Goal: Find contact information: Find contact information

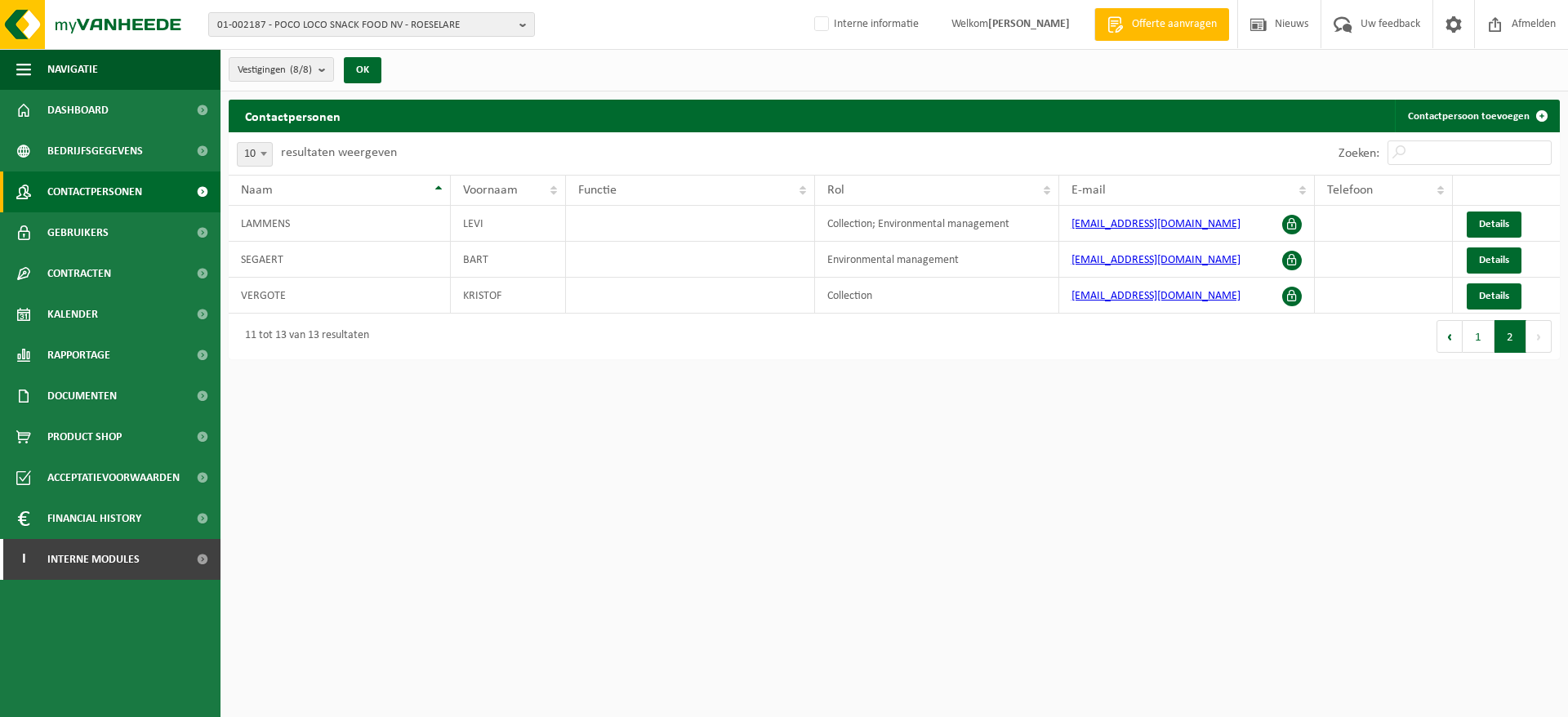
click at [419, 32] on span "01-002187 - POCO LOCO SNACK FOOD NV - ROESELARE" at bounding box center [366, 26] width 296 height 25
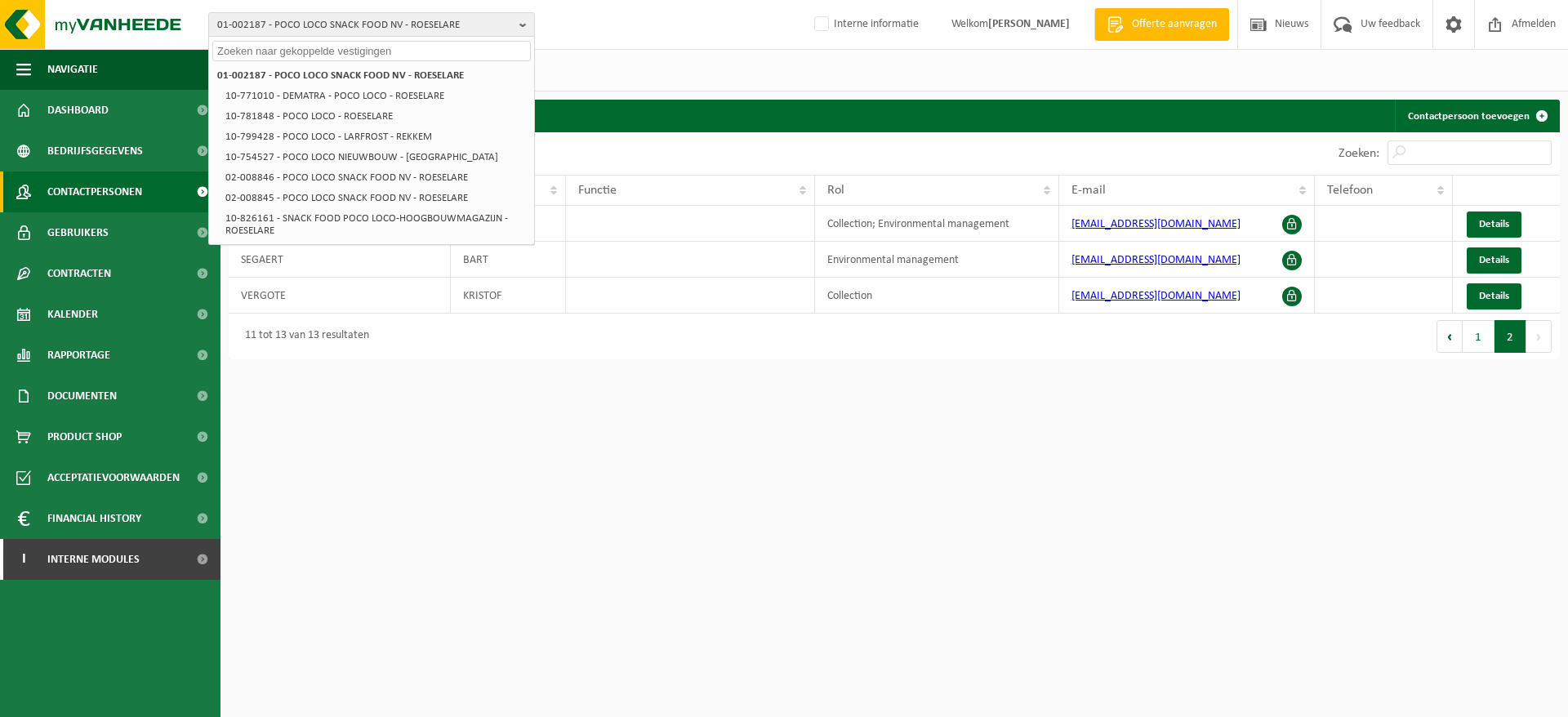
click at [414, 42] on input "text" at bounding box center [372, 50] width 319 height 20
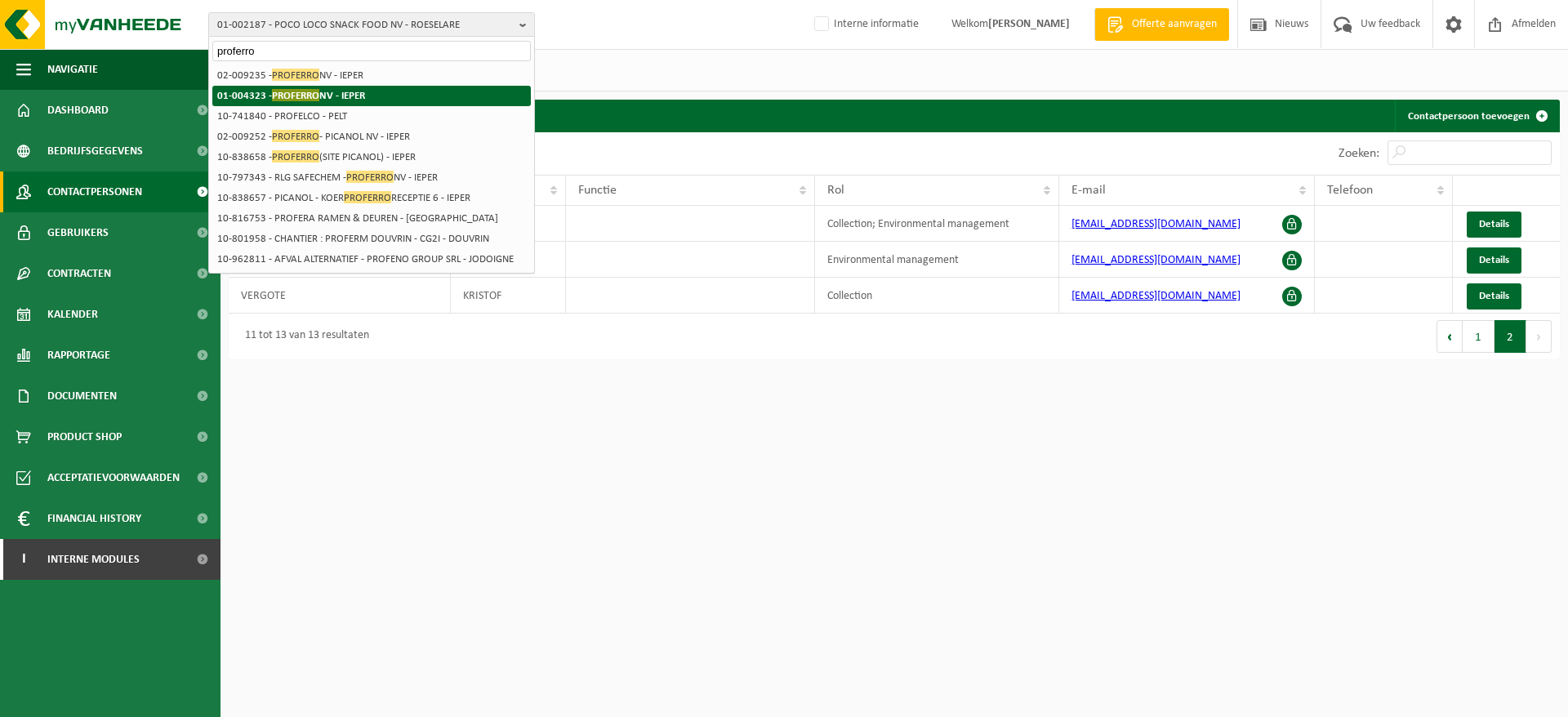
type input "proferro"
click at [326, 92] on strong "01-004323 - PROFERRO NV - IEPER" at bounding box center [292, 95] width 148 height 12
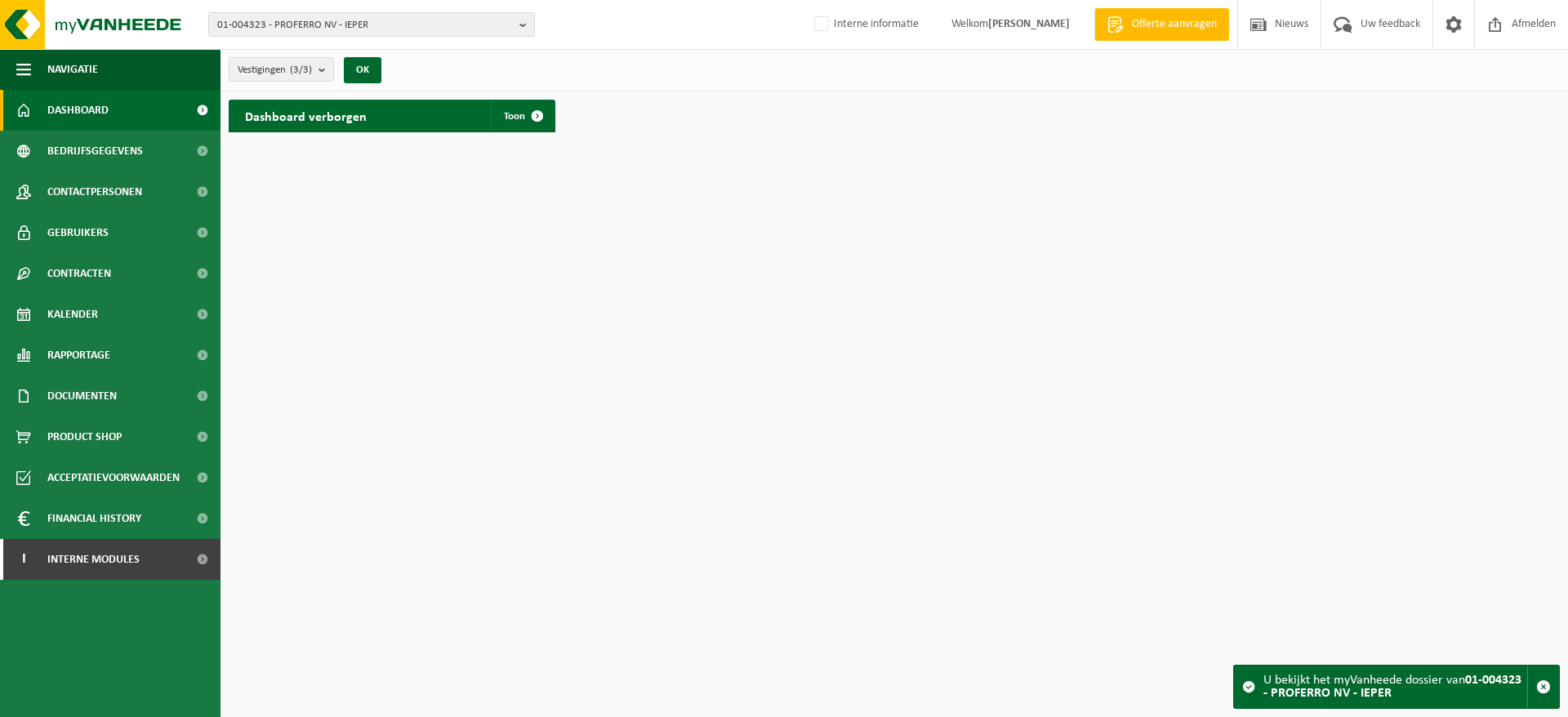
click at [144, 346] on link "Rapportage" at bounding box center [110, 355] width 220 height 41
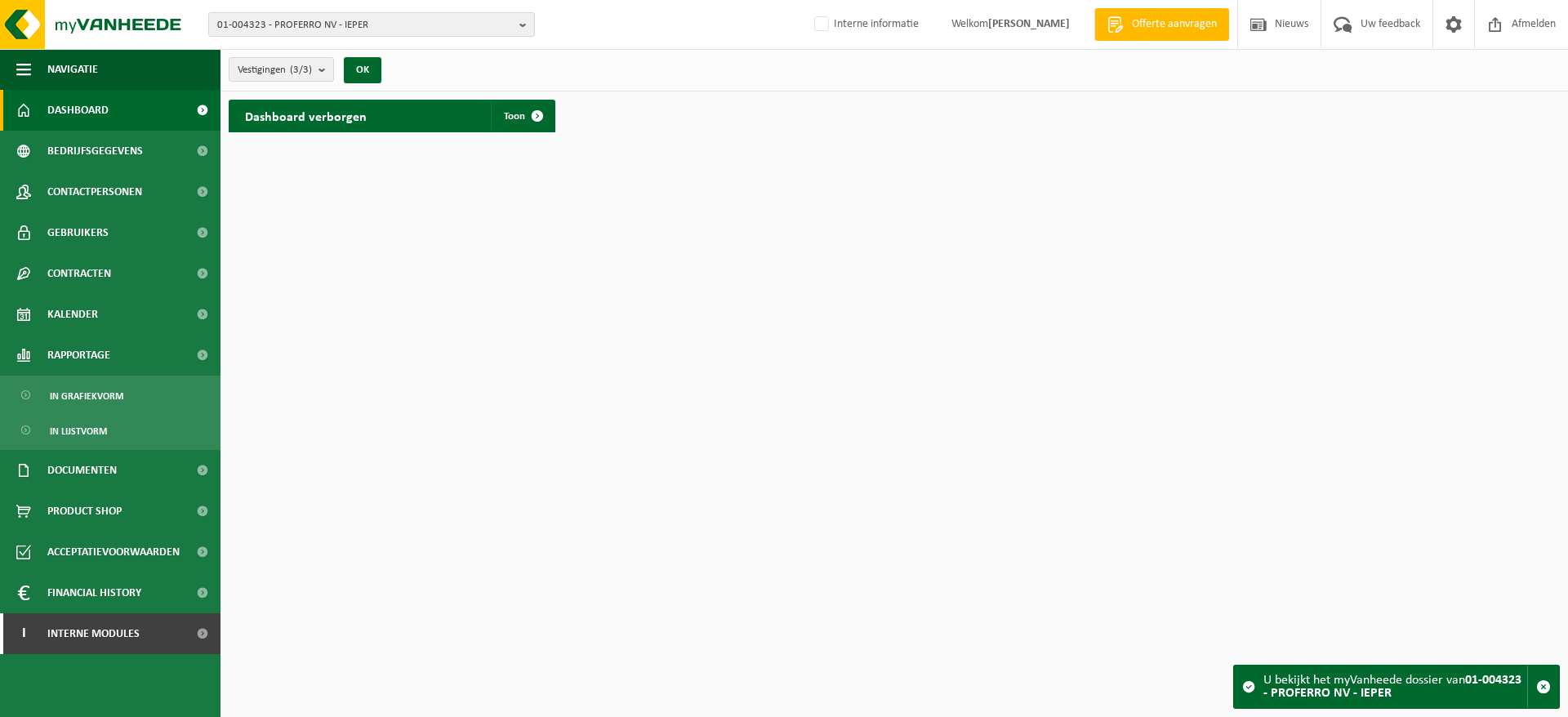
click at [97, 429] on span "In lijstvorm" at bounding box center [78, 431] width 57 height 31
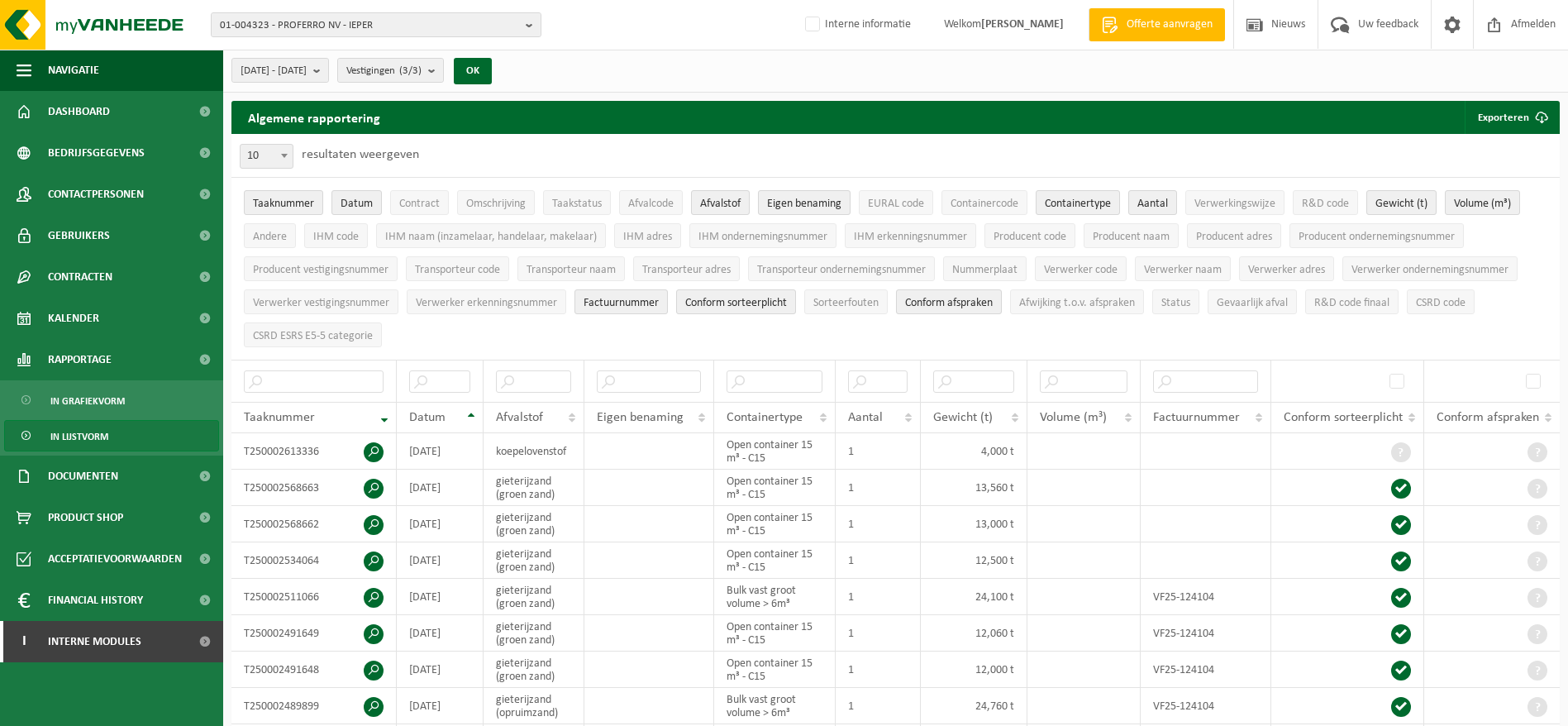
click at [307, 72] on span "[DATE] - [DATE]" at bounding box center [274, 71] width 66 height 25
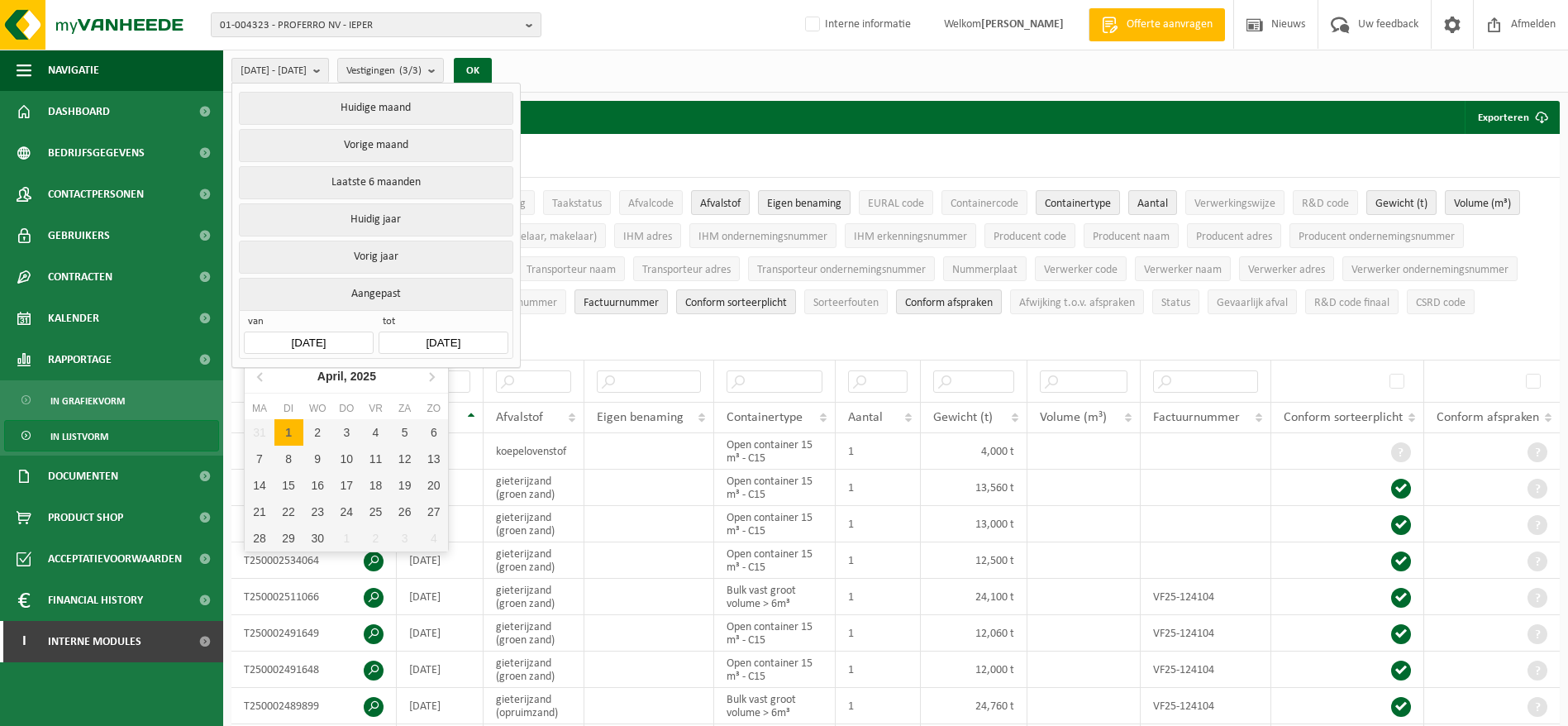
click at [329, 334] on input "[DATE]" at bounding box center [308, 342] width 129 height 22
click at [323, 377] on div "April, 2025" at bounding box center [347, 376] width 72 height 27
click at [349, 380] on div "2025" at bounding box center [347, 376] width 39 height 27
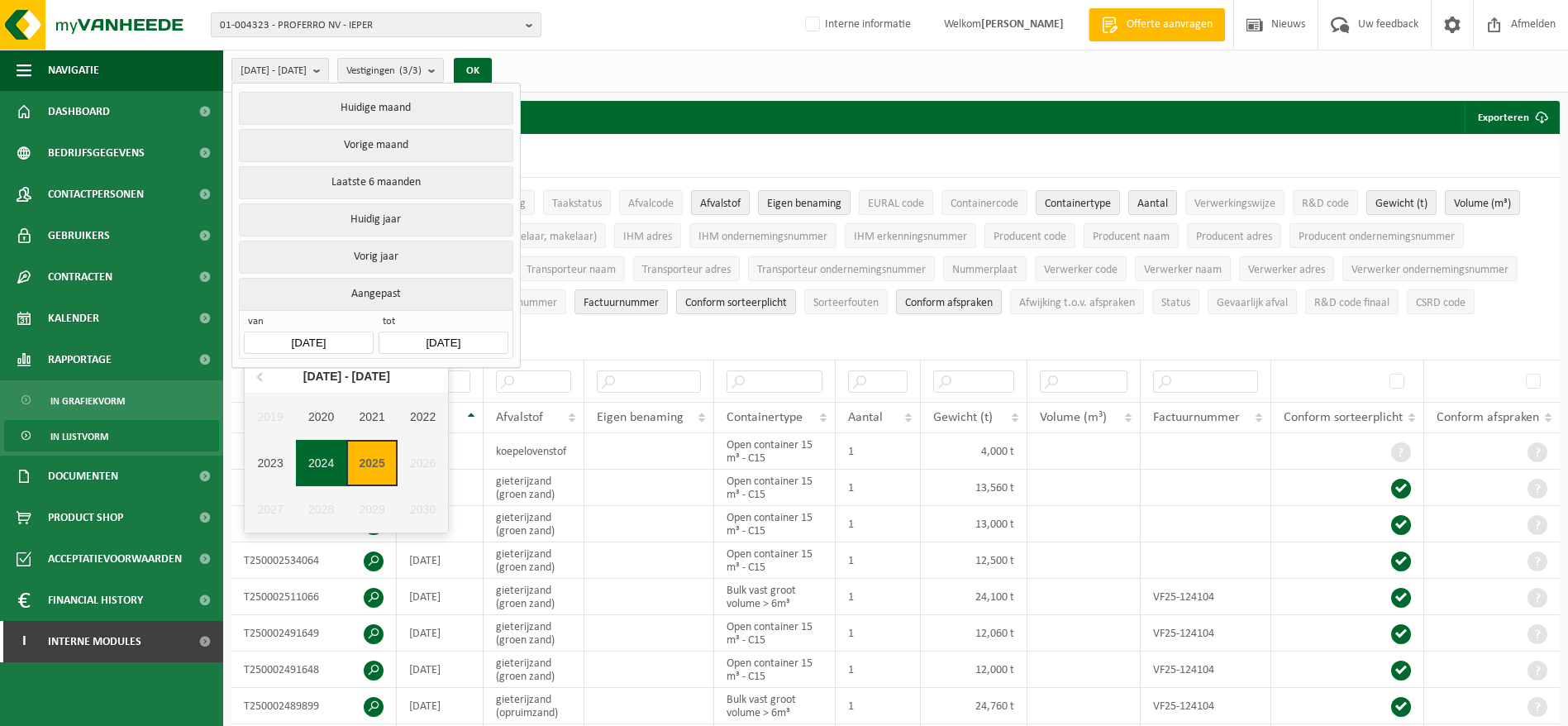
click at [326, 469] on div "2024" at bounding box center [321, 463] width 51 height 46
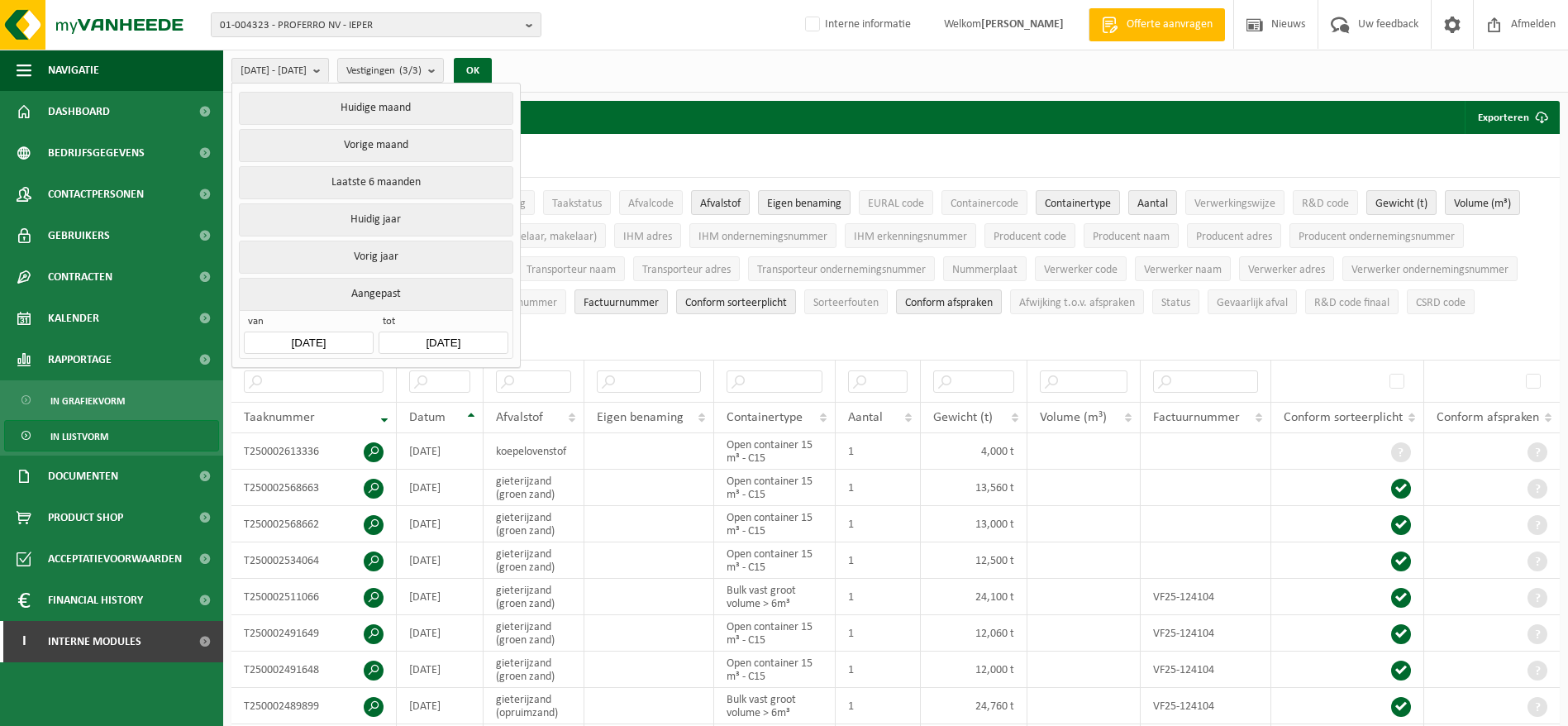
click at [400, 25] on span "01-004323 - PROFERRO NV - IEPER" at bounding box center [370, 26] width 300 height 25
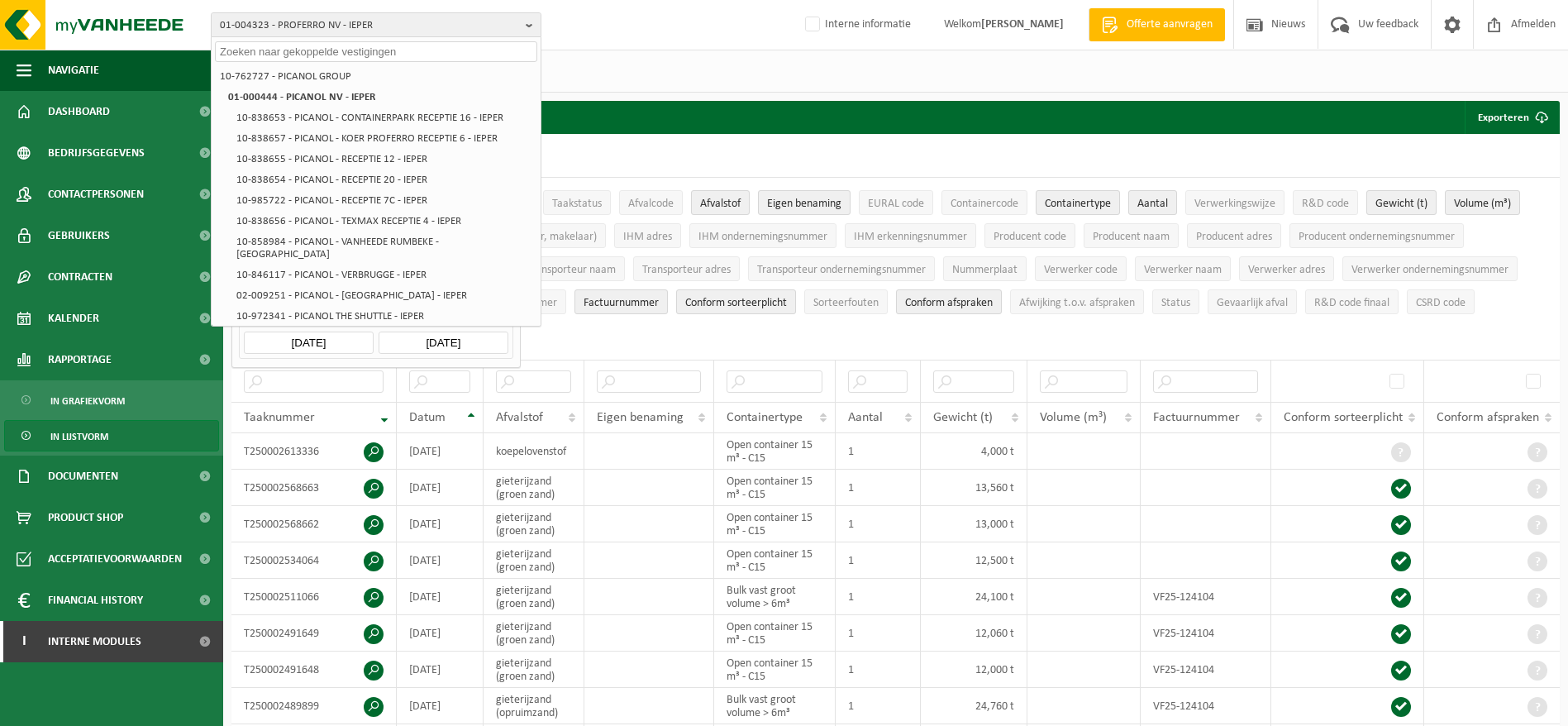
click at [398, 41] on input "text" at bounding box center [376, 51] width 323 height 21
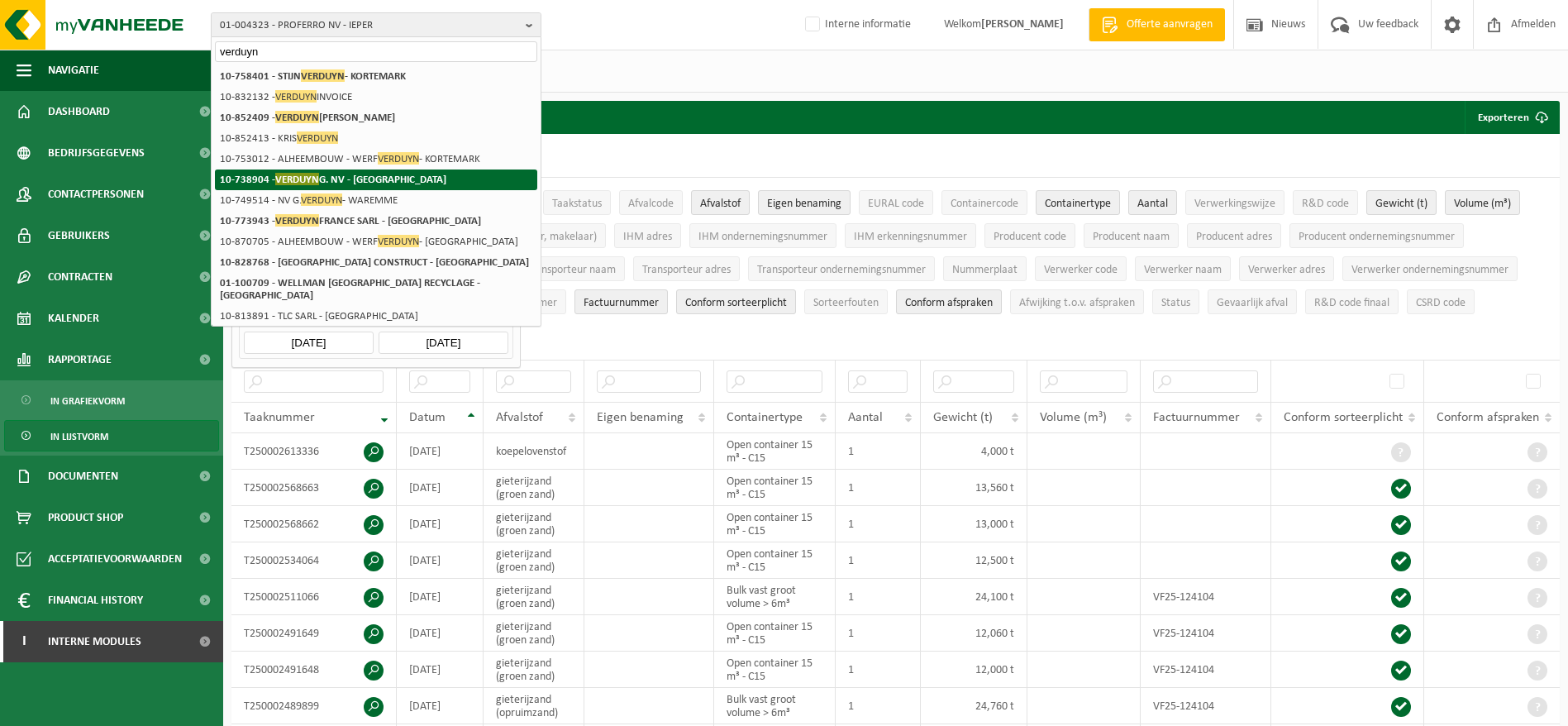
type input "verduyn"
click at [345, 181] on strong "10-738904 - VERDUYN G. NV - KORTEMARK" at bounding box center [333, 179] width 226 height 12
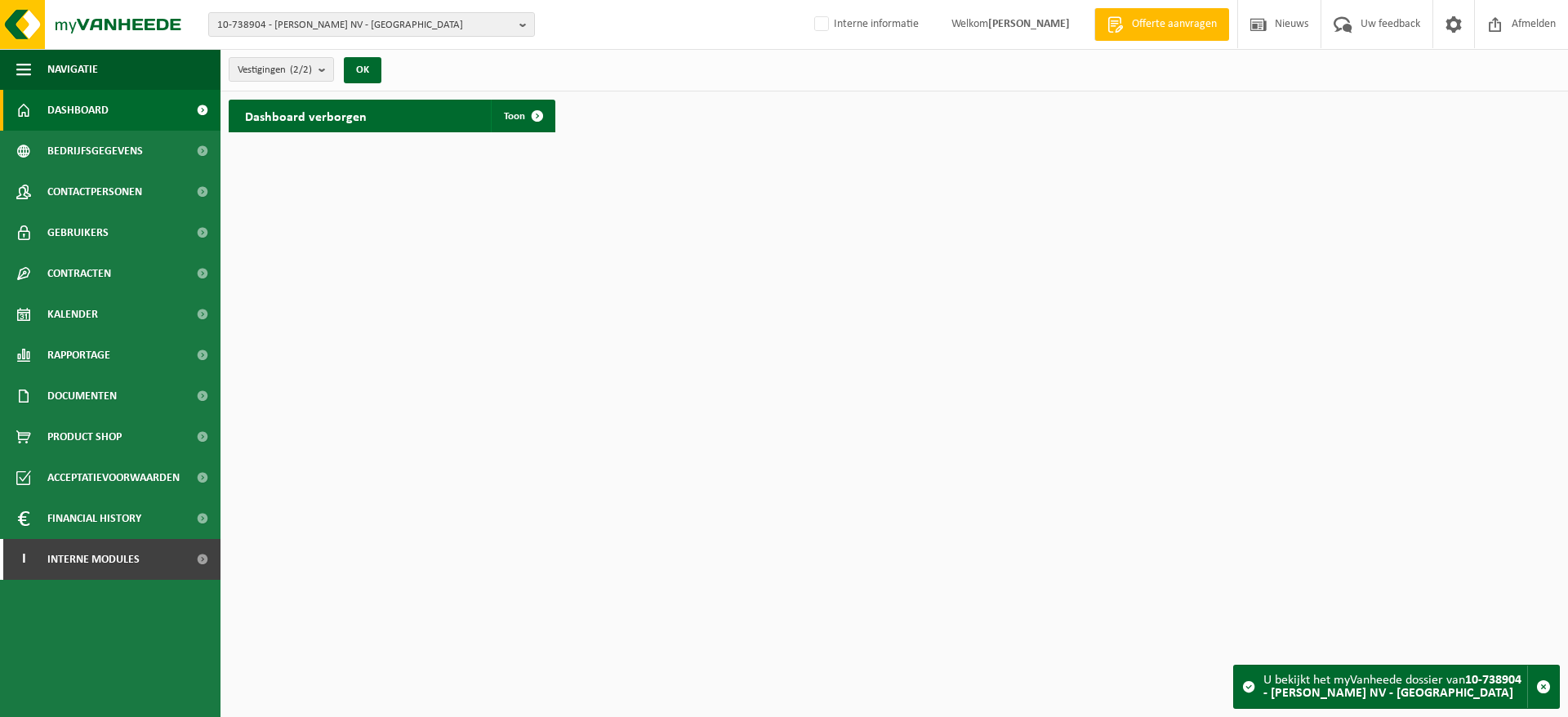
click at [104, 158] on span "Bedrijfsgegevens" at bounding box center [95, 151] width 95 height 41
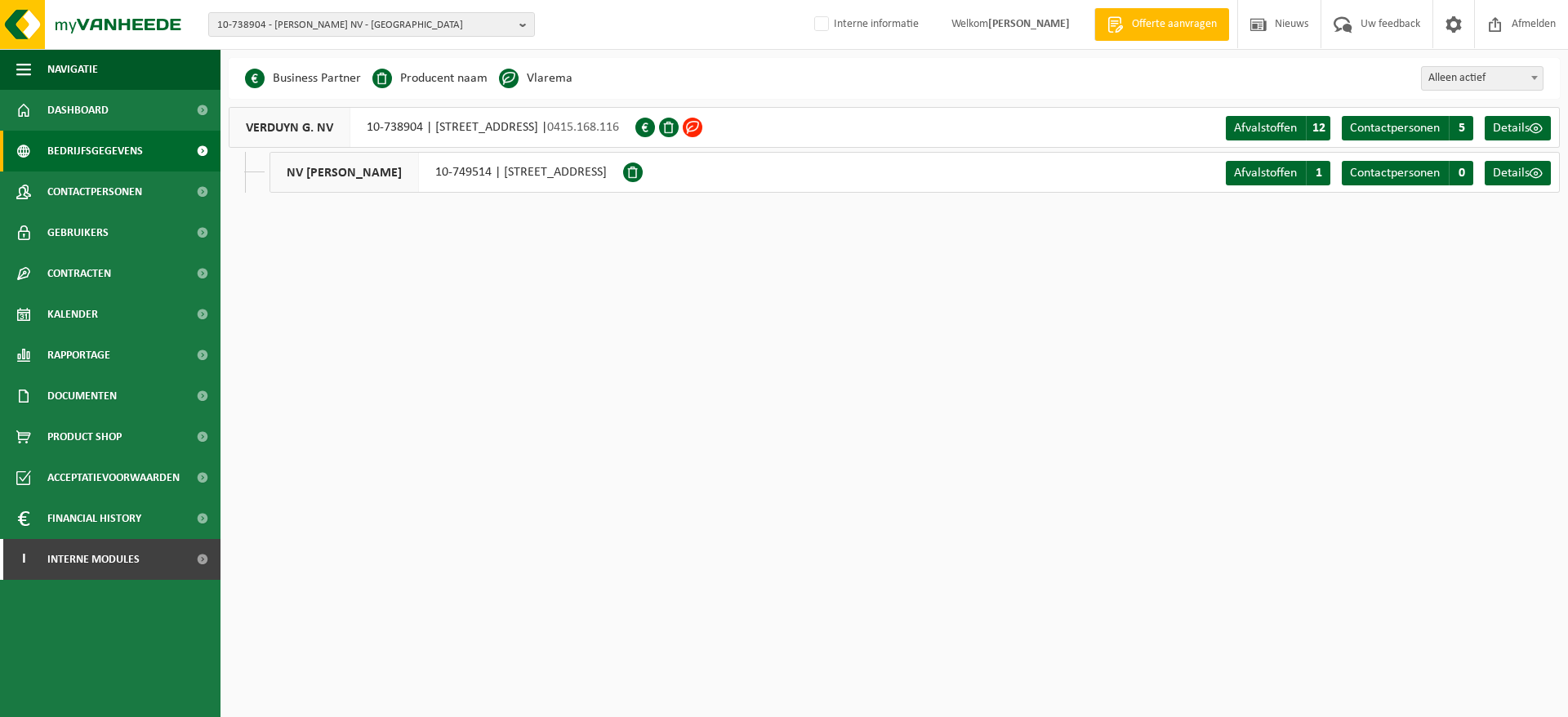
click at [95, 182] on span "Contactpersonen" at bounding box center [95, 192] width 95 height 41
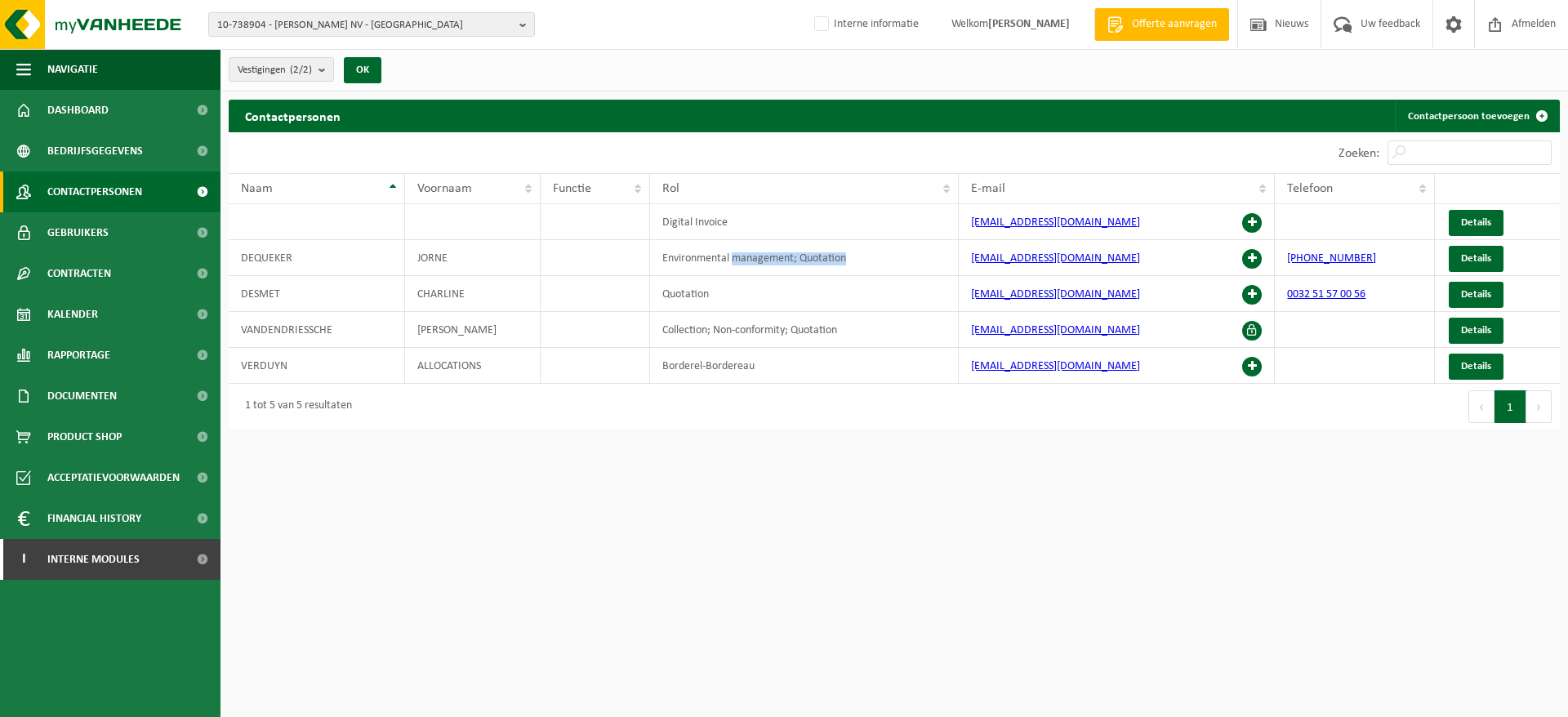
drag, startPoint x: 734, startPoint y: 257, endPoint x: 847, endPoint y: 252, distance: 113.1
click at [847, 252] on td "Environmental management; Quotation" at bounding box center [804, 258] width 308 height 36
click at [425, 24] on span "10-738904 - VERDUYN G. NV - KORTEMARK" at bounding box center [366, 26] width 296 height 25
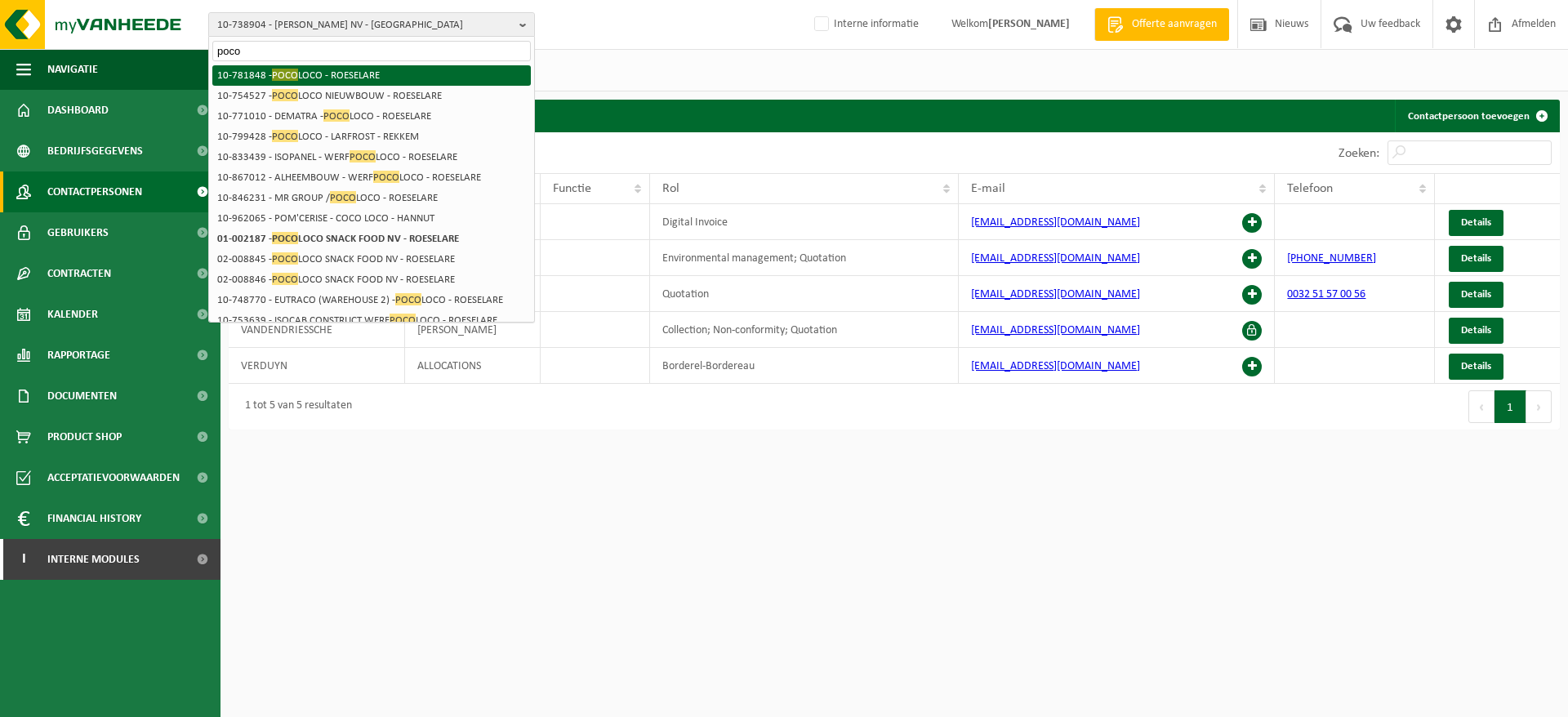
type input "poco"
click at [359, 68] on li "10-781848 - POCO LOCO - ROESELARE" at bounding box center [372, 75] width 319 height 20
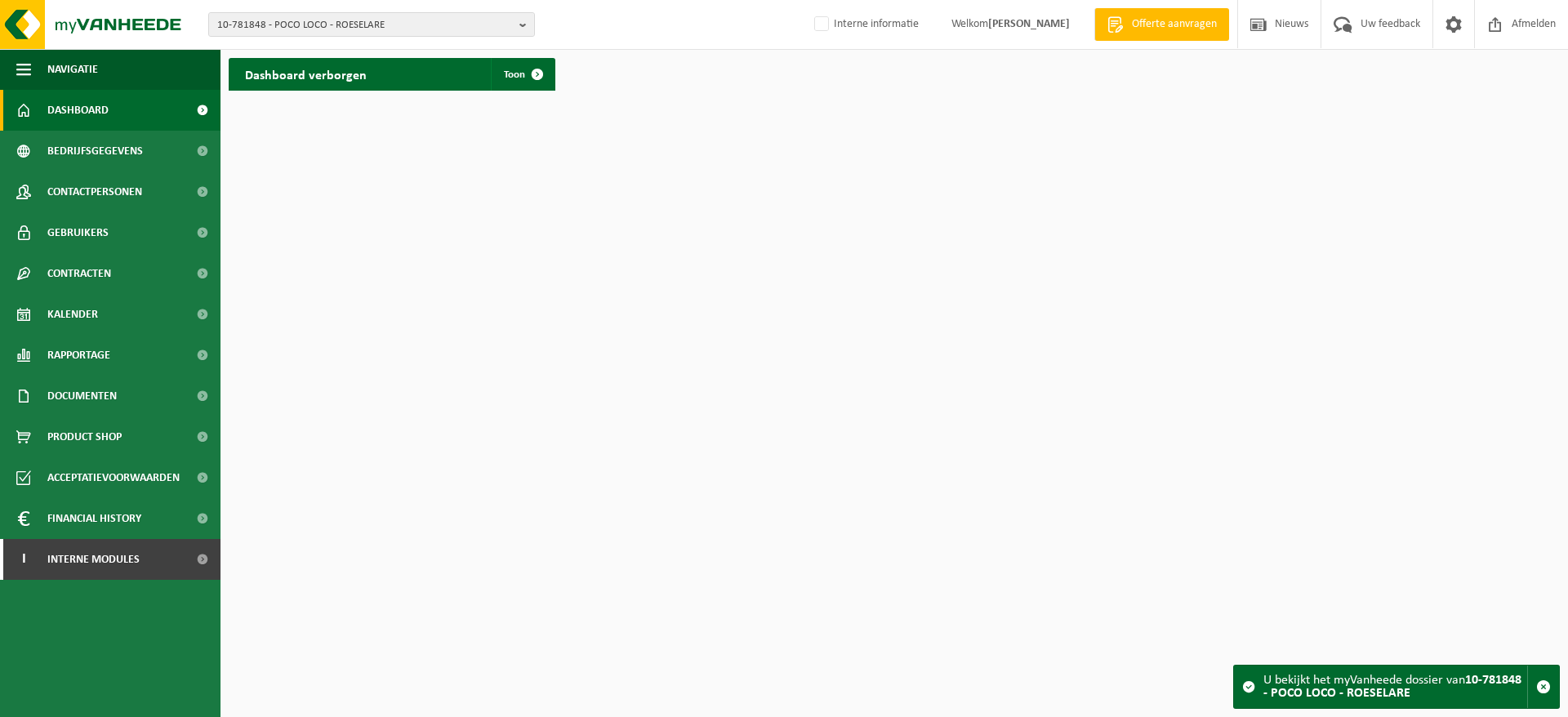
click at [388, 27] on span "10-781848 - POCO LOCO - ROESELARE" at bounding box center [366, 26] width 296 height 25
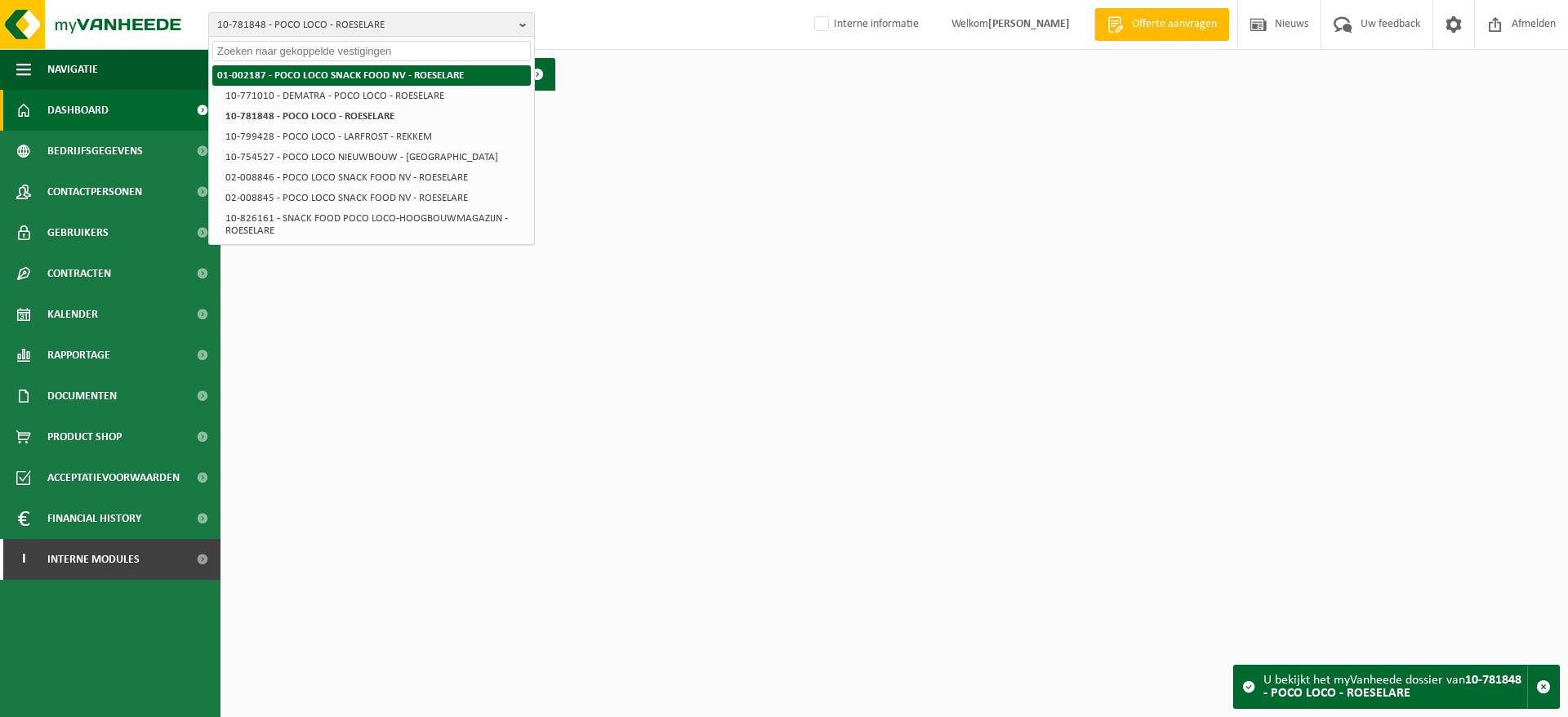
click at [389, 72] on strong "01-002187 - POCO LOCO SNACK FOOD NV - ROESELARE" at bounding box center [341, 76] width 247 height 11
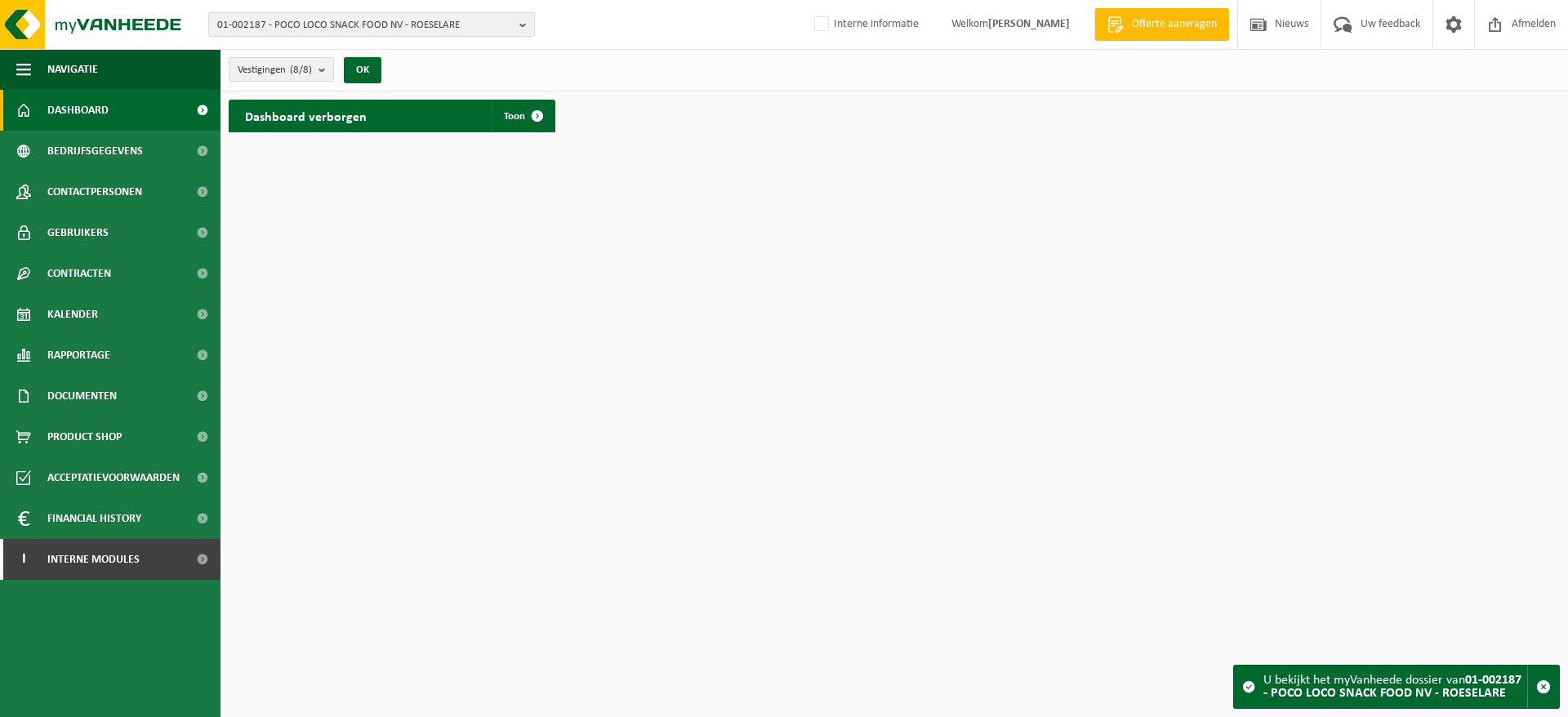
click at [104, 347] on span "Rapportage" at bounding box center [78, 355] width 63 height 41
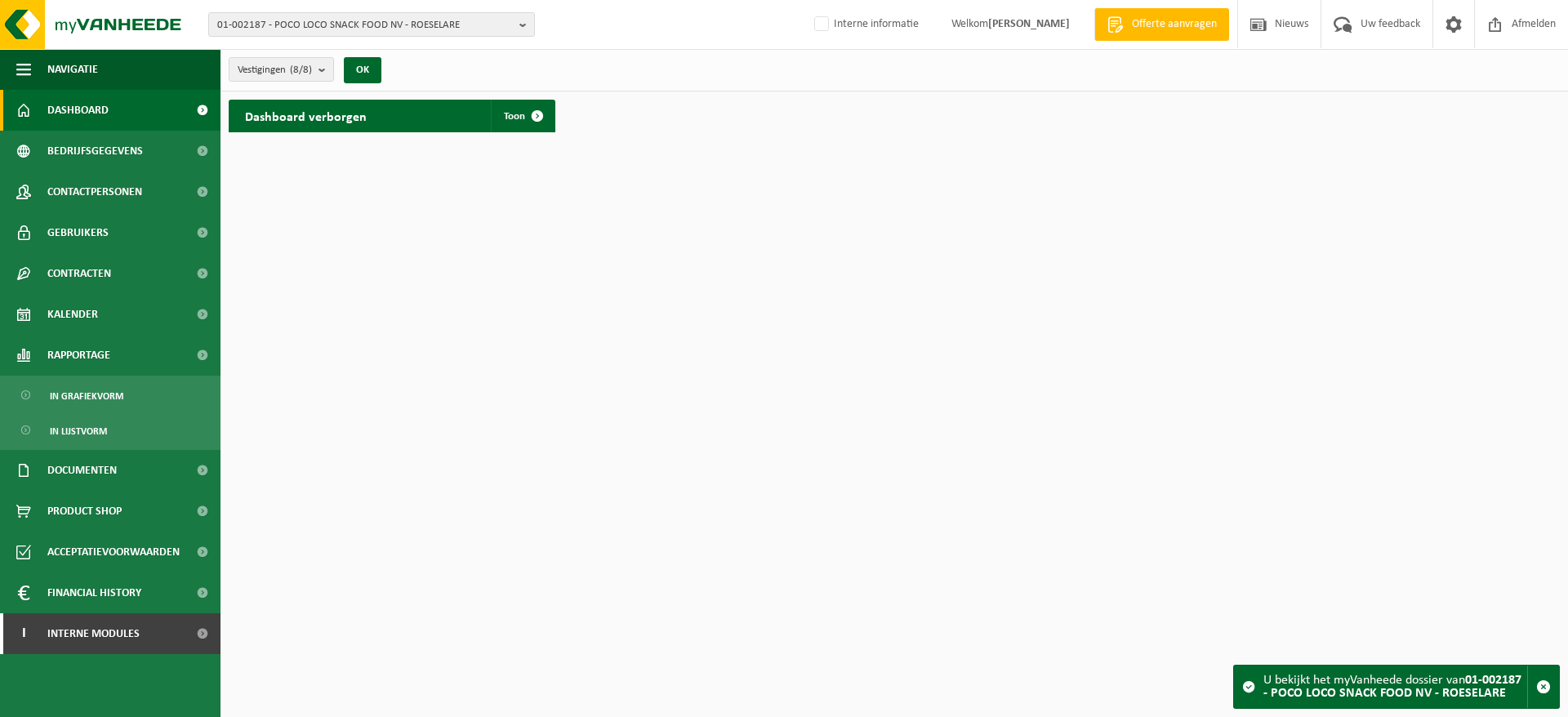
click at [100, 425] on span "In lijstvorm" at bounding box center [78, 431] width 57 height 31
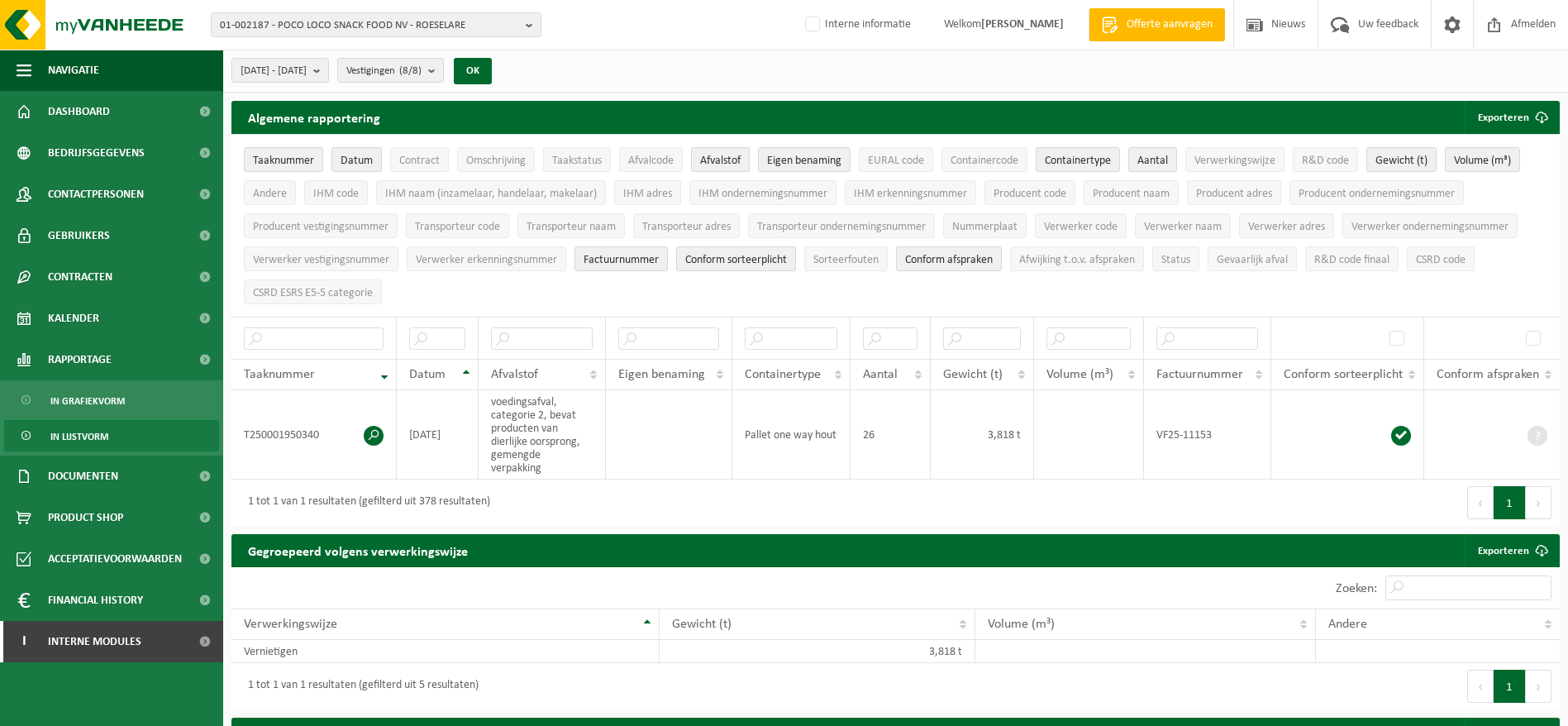
click at [98, 276] on span "Contracten" at bounding box center [80, 276] width 64 height 41
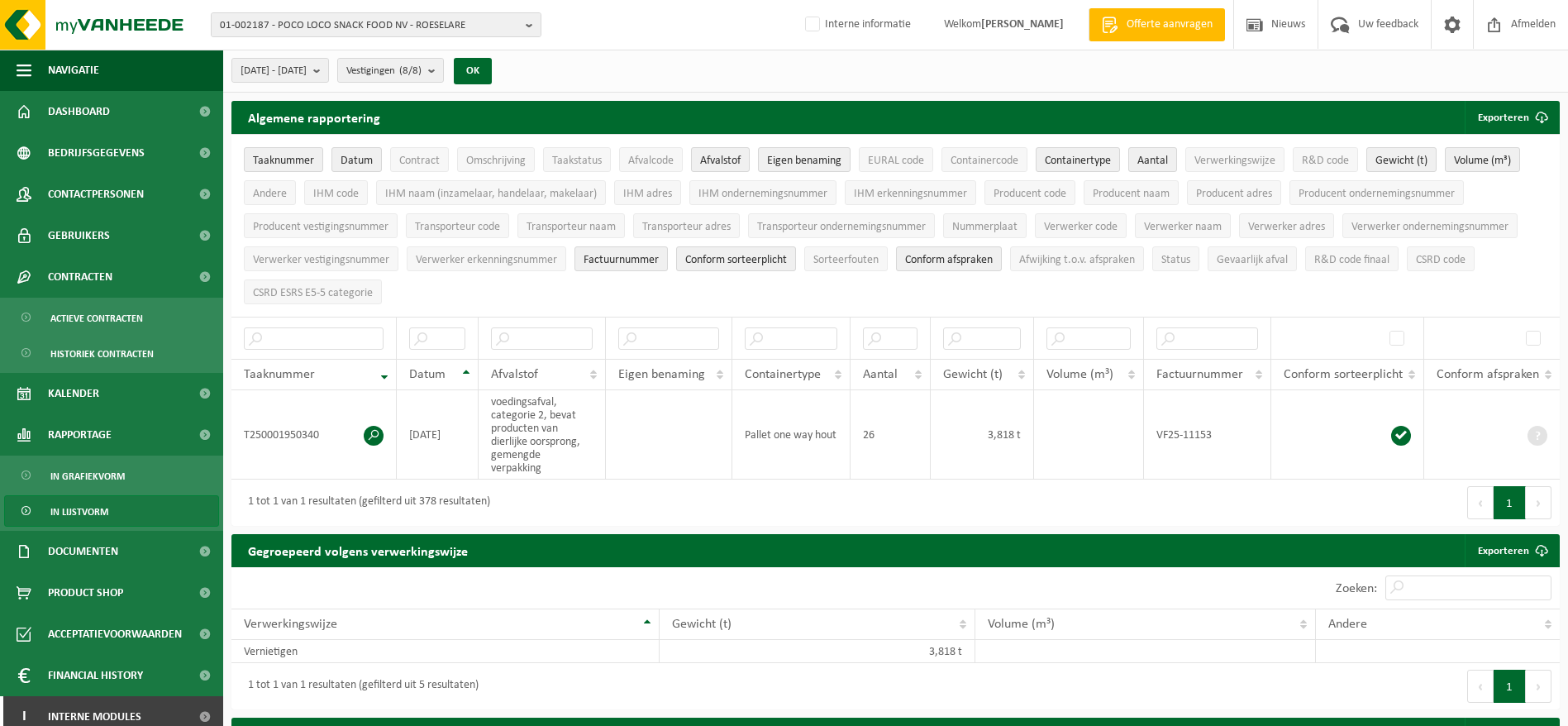
click at [106, 189] on span "Contactpersonen" at bounding box center [96, 194] width 96 height 41
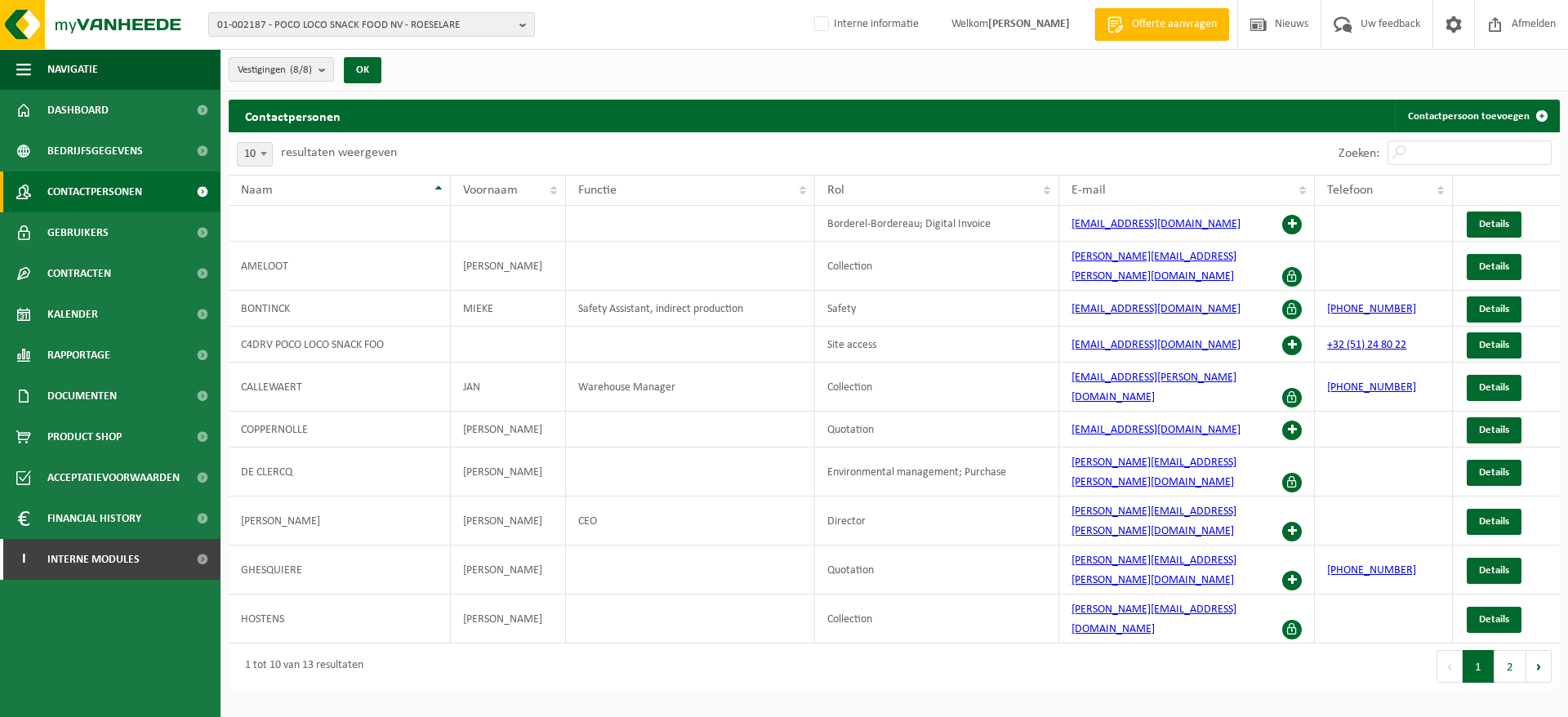
click at [1519, 650] on button "2" at bounding box center [1510, 666] width 32 height 33
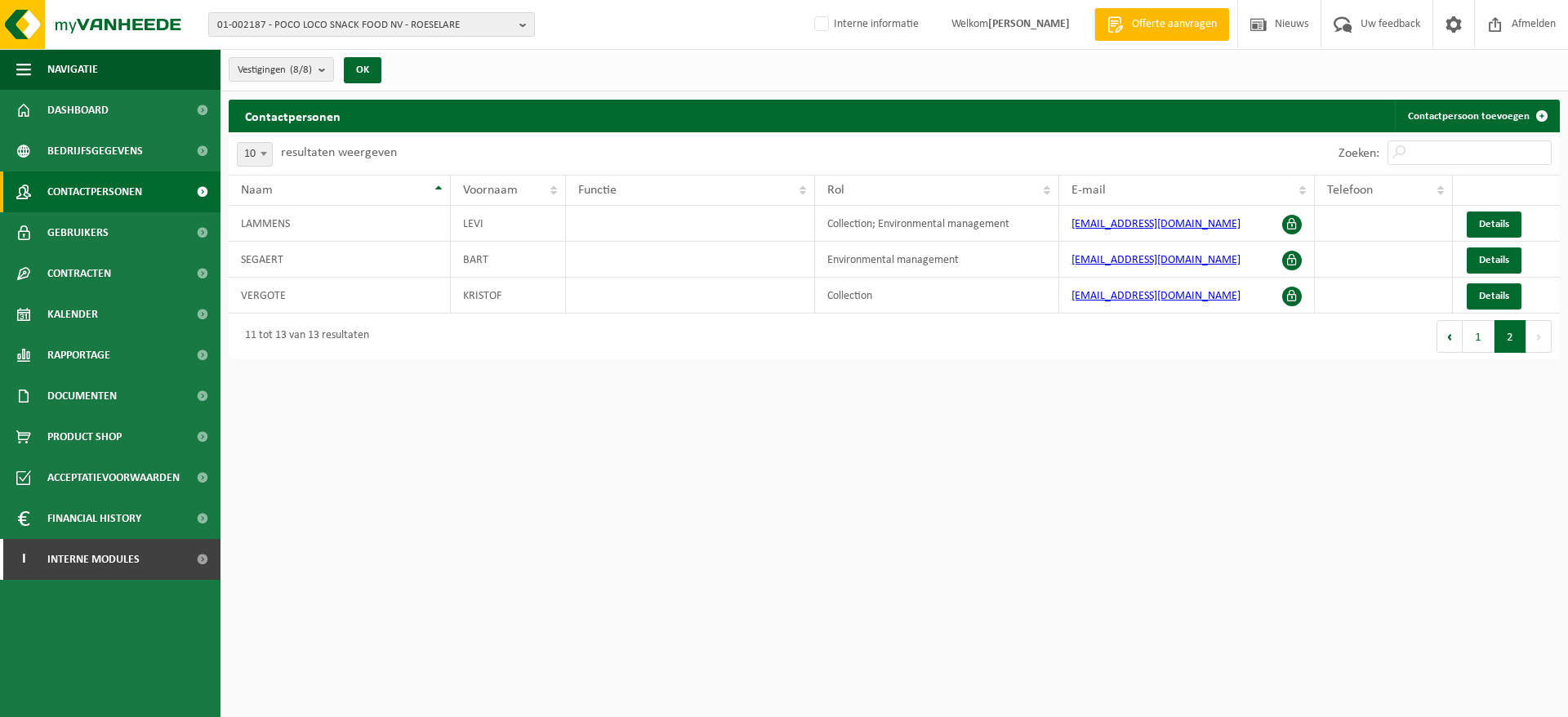
click at [1479, 340] on button "1" at bounding box center [1478, 336] width 32 height 33
